Goal: Task Accomplishment & Management: Manage account settings

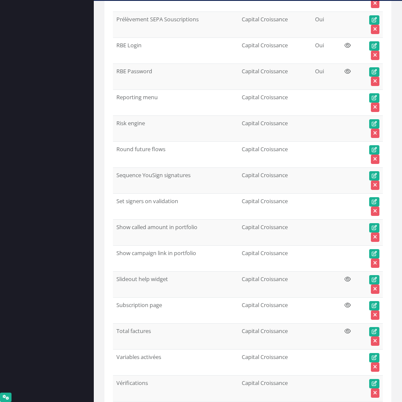
scroll to position [5287, 0]
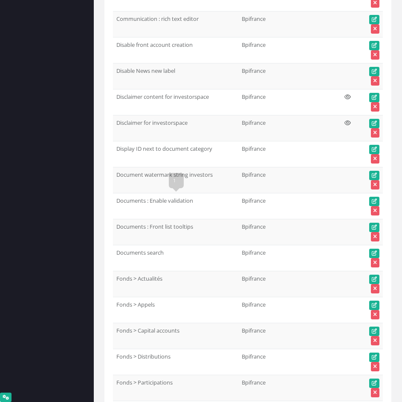
click at [181, 201] on td "Documents : Enable validation" at bounding box center [175, 206] width 125 height 26
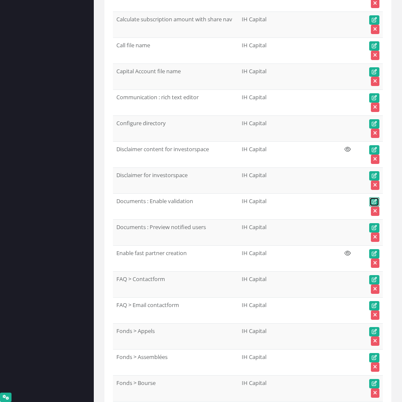
click at [374, 200] on icon at bounding box center [373, 201] width 5 height 5
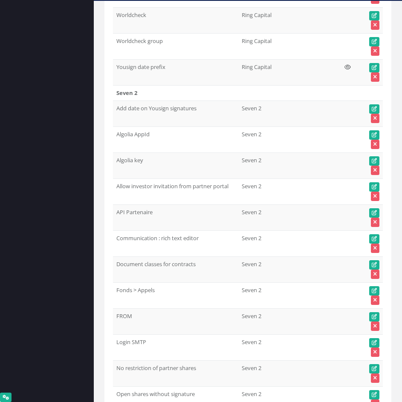
scroll to position [41352, 0]
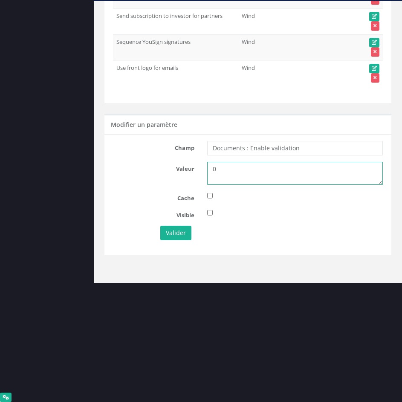
drag, startPoint x: 251, startPoint y: 170, endPoint x: 175, endPoint y: 173, distance: 76.3
click at [171, 170] on div "Valeur 0" at bounding box center [247, 173] width 282 height 23
type textarea "1"
click at [173, 238] on button "Valider" at bounding box center [175, 233] width 31 height 14
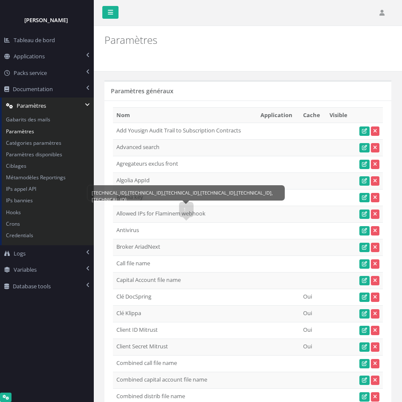
scroll to position [128, 0]
